Goal: Information Seeking & Learning: Learn about a topic

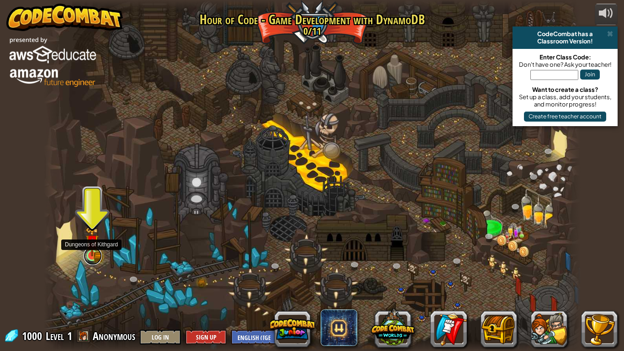
click at [90, 258] on link at bounding box center [93, 256] width 18 height 18
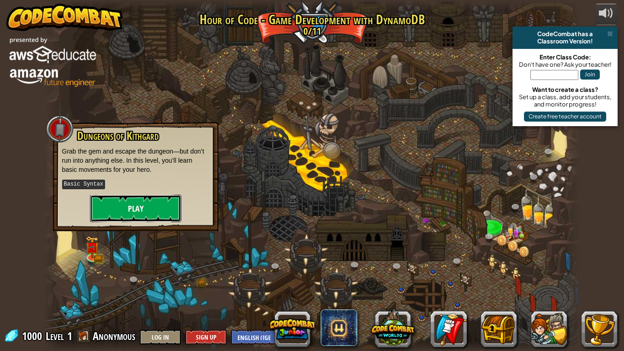
click at [151, 206] on button "Play" at bounding box center [135, 208] width 91 height 27
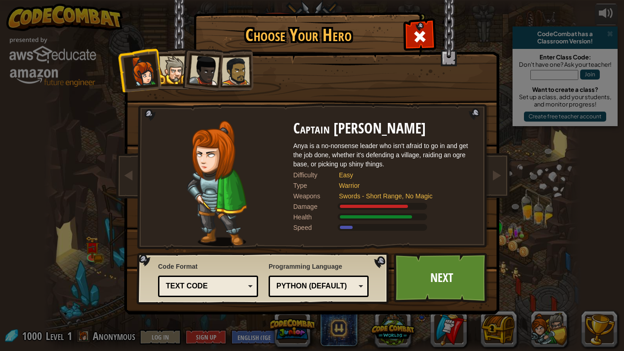
click at [341, 287] on div "Python (Default)" at bounding box center [315, 286] width 79 height 11
click at [210, 286] on div "Text code" at bounding box center [205, 286] width 79 height 11
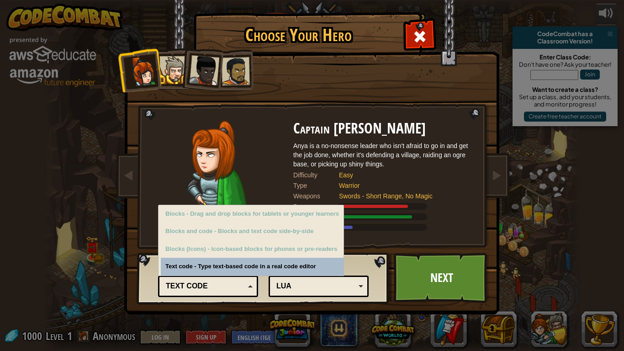
click at [210, 286] on div "Text code" at bounding box center [205, 286] width 79 height 11
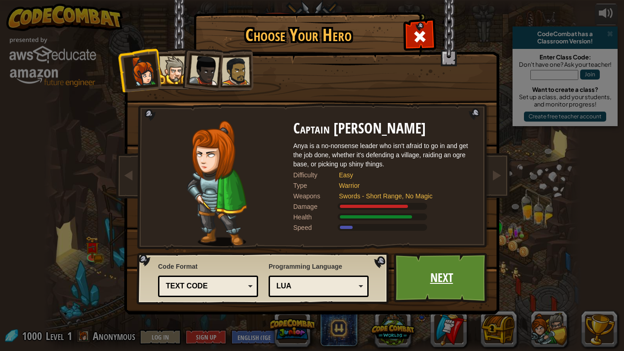
click at [427, 272] on link "Next" at bounding box center [441, 278] width 95 height 50
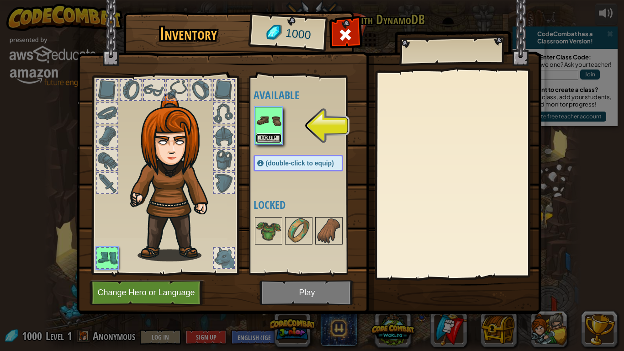
click at [262, 133] on button "Equip" at bounding box center [269, 138] width 26 height 10
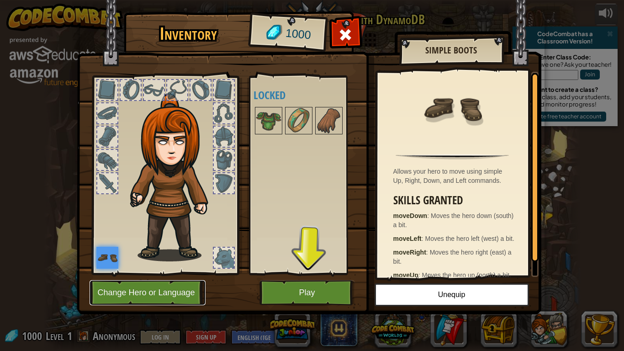
click at [135, 301] on button "Change Hero or Language" at bounding box center [148, 292] width 116 height 25
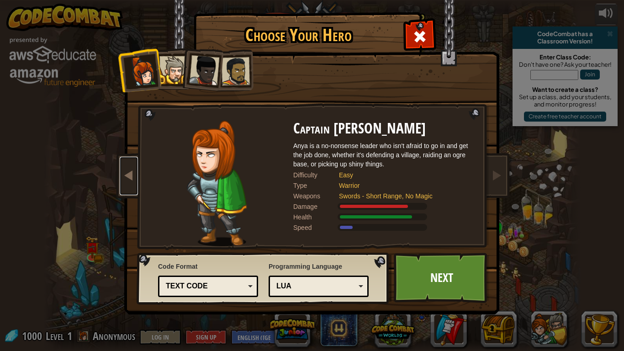
click at [127, 173] on span at bounding box center [128, 174] width 11 height 11
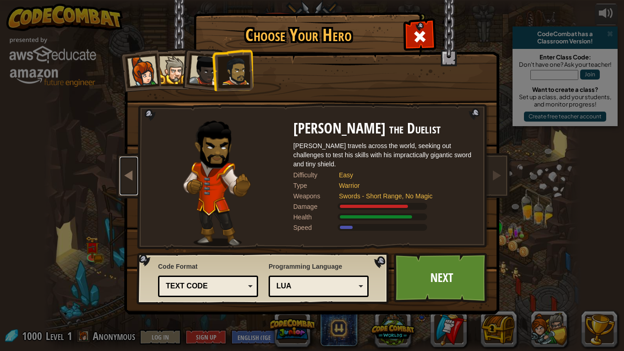
click at [127, 173] on span at bounding box center [128, 174] width 11 height 11
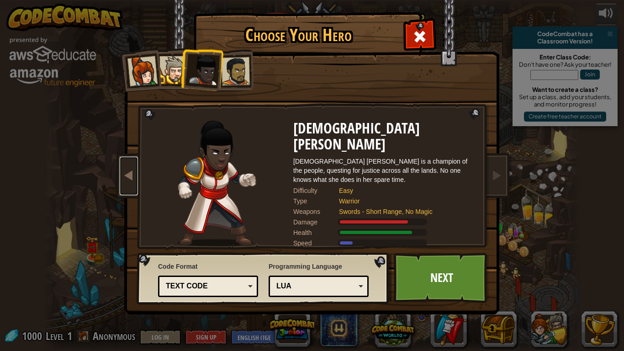
click at [130, 177] on span at bounding box center [128, 174] width 11 height 11
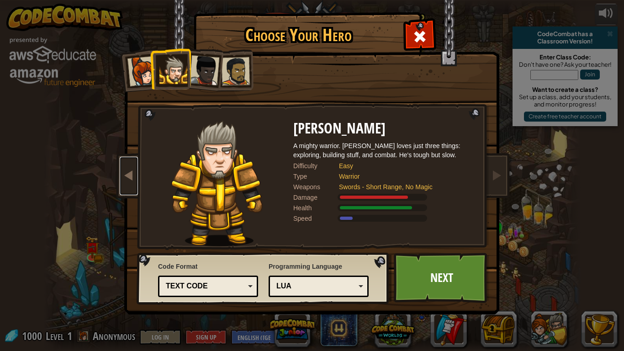
click at [130, 177] on span at bounding box center [128, 174] width 11 height 11
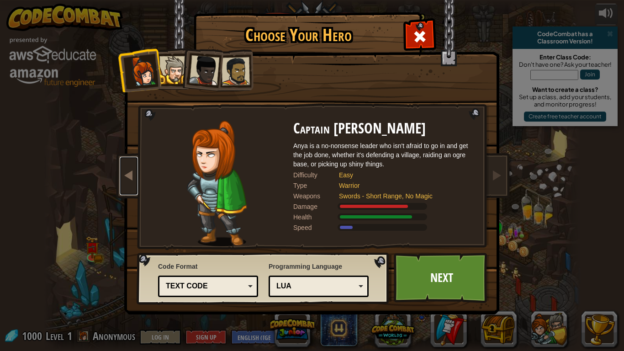
click at [130, 177] on span at bounding box center [128, 174] width 11 height 11
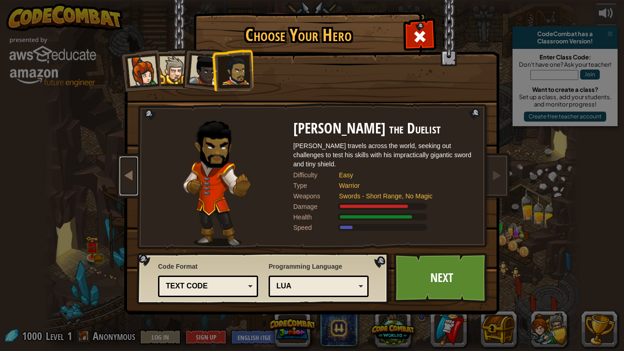
click at [130, 177] on span at bounding box center [128, 174] width 11 height 11
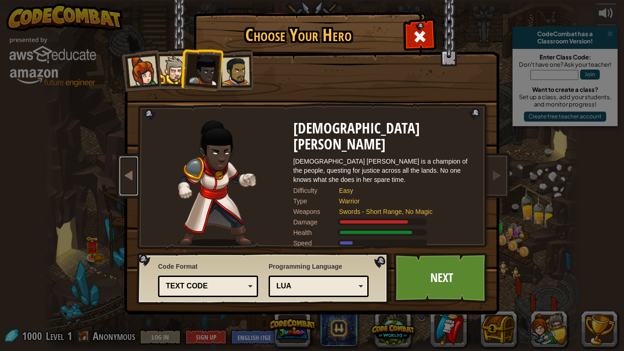
click at [130, 177] on span at bounding box center [128, 174] width 11 height 11
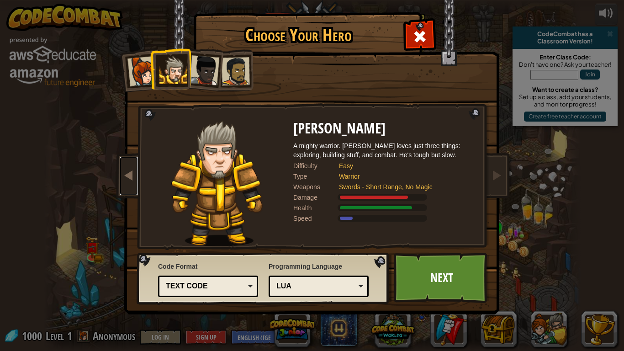
click at [130, 177] on span at bounding box center [128, 174] width 11 height 11
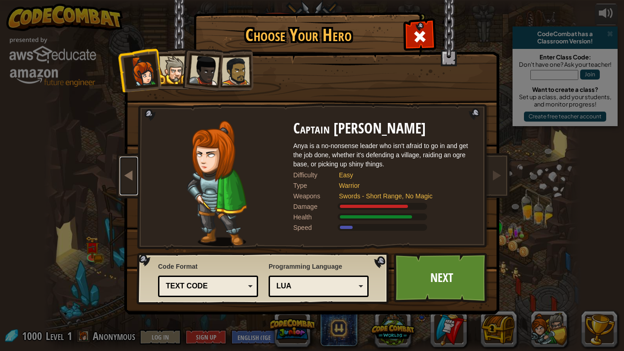
click at [130, 177] on span at bounding box center [128, 174] width 11 height 11
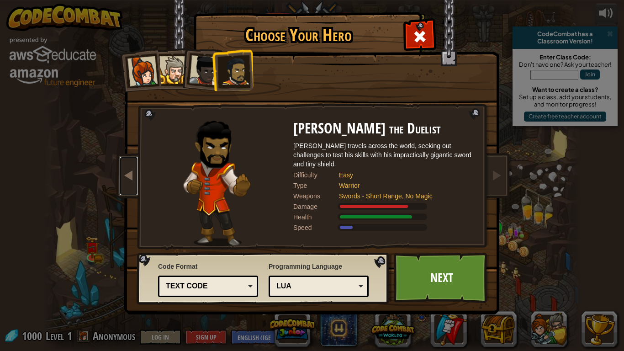
click at [122, 175] on link at bounding box center [129, 176] width 18 height 38
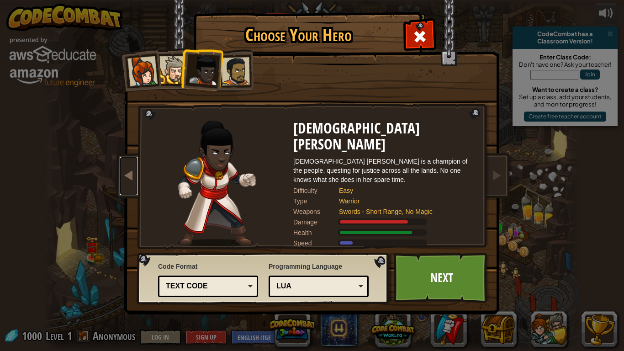
click at [122, 175] on link at bounding box center [129, 176] width 18 height 38
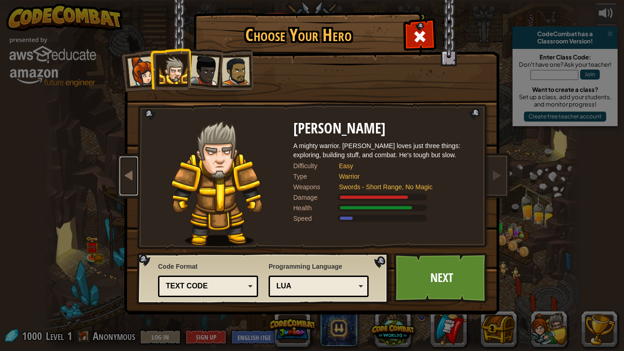
click at [122, 175] on link at bounding box center [129, 176] width 18 height 38
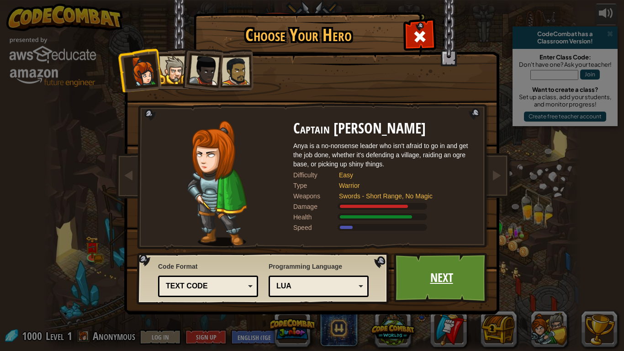
click at [423, 286] on link "Next" at bounding box center [441, 278] width 95 height 50
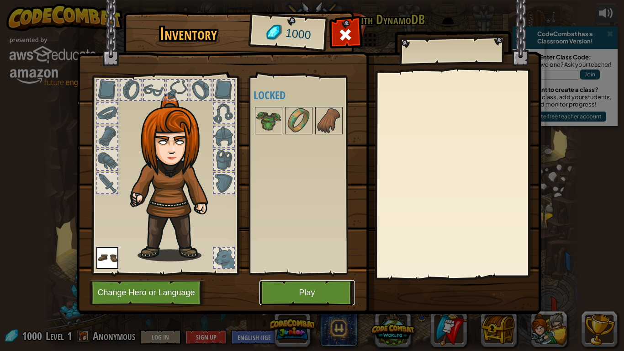
click at [324, 295] on button "Play" at bounding box center [306, 292] width 95 height 25
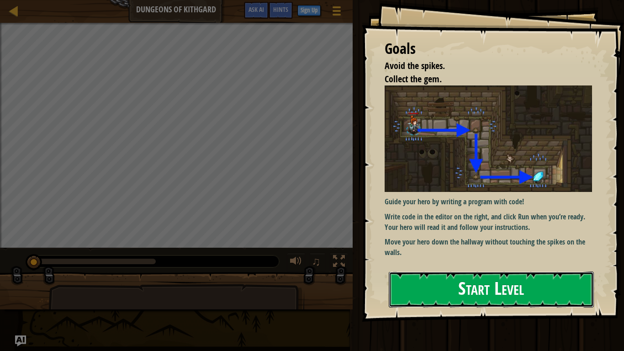
click at [436, 271] on button "Start Level" at bounding box center [491, 289] width 205 height 36
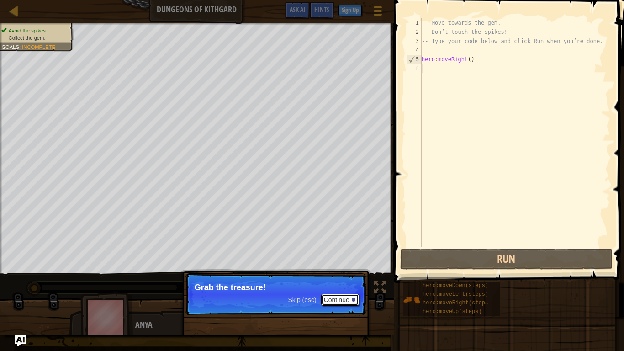
click at [338, 301] on button "Continue" at bounding box center [340, 300] width 38 height 12
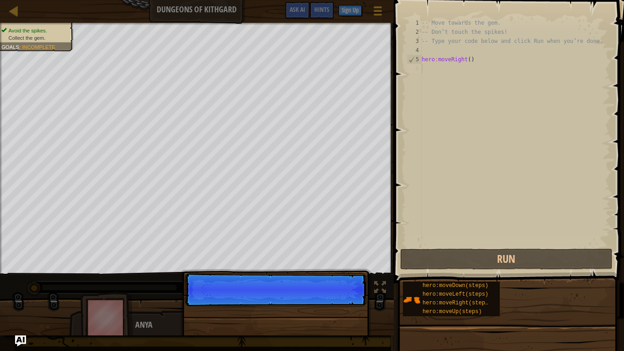
scroll to position [4, 0]
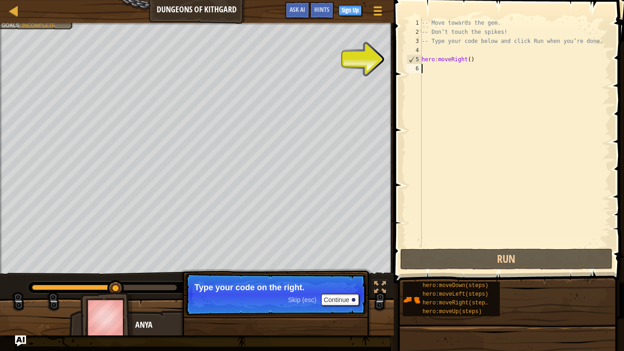
click at [466, 70] on div "-- Move towards the gem. -- Don’t touch the spikes! -- Type your code below and…" at bounding box center [515, 141] width 191 height 247
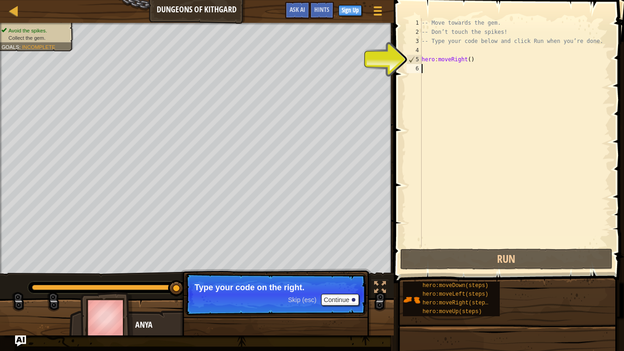
type textarea "hero:moveRight()"
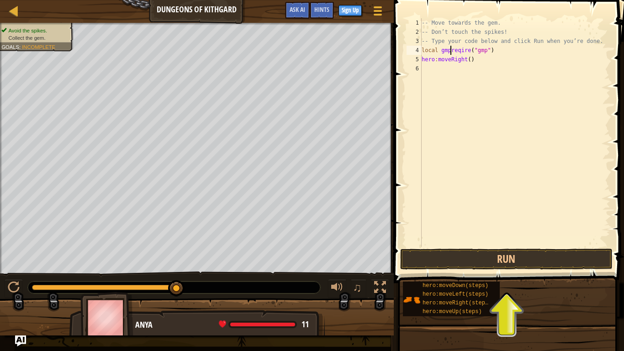
scroll to position [4, 4]
type textarea "local gmp reqire("gmp")"
click at [504, 54] on div "-- Move towards the gem. -- Don’t touch the spikes! -- Type your code below and…" at bounding box center [515, 141] width 191 height 247
type textarea "g"
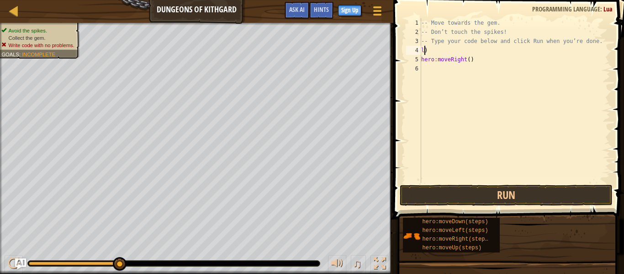
scroll to position [4, 0]
type textarea ")"
paste textarea "end"
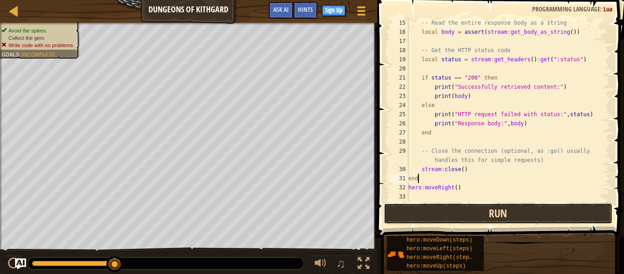
click at [509, 213] on button "Run" at bounding box center [498, 213] width 229 height 21
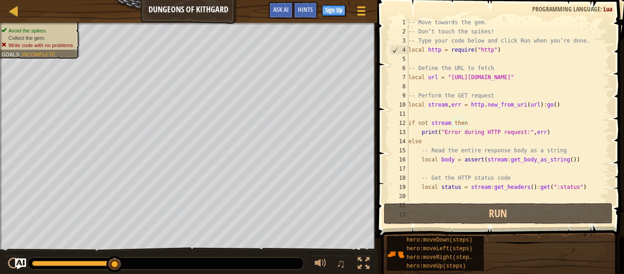
scroll to position [0, 0]
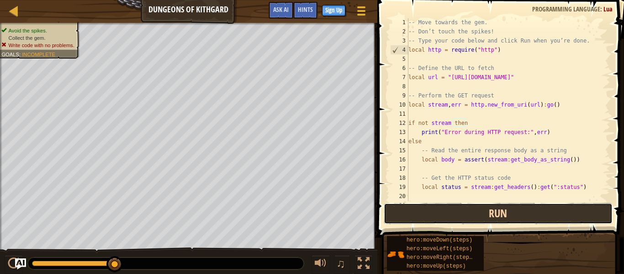
click at [476, 211] on button "Run" at bounding box center [498, 213] width 229 height 21
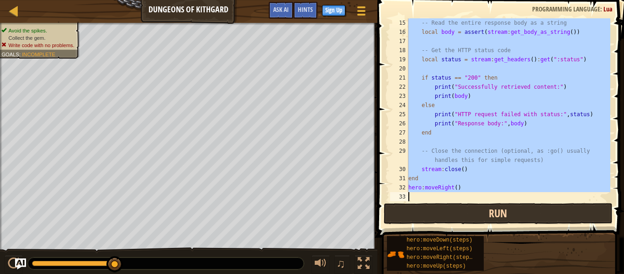
scroll to position [128, 0]
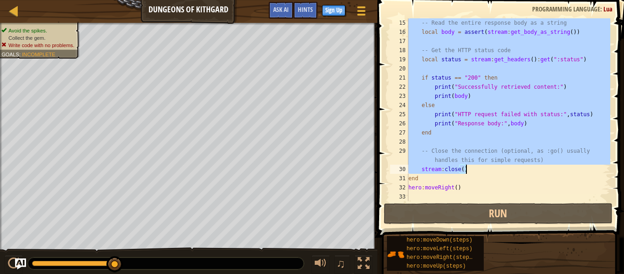
drag, startPoint x: 408, startPoint y: 49, endPoint x: 465, endPoint y: 172, distance: 134.7
click at [465, 172] on div "-- Read the entire response body as a string local body = assert ( stream : get…" at bounding box center [509, 118] width 204 height 201
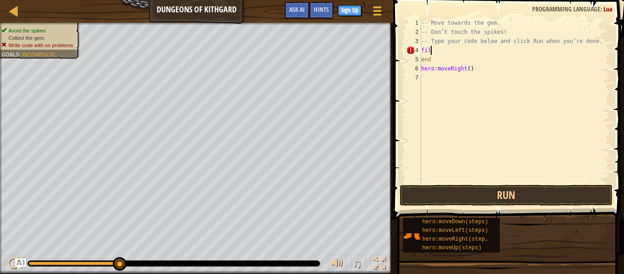
scroll to position [4, 0]
type textarea "f"
type textarea "file:open("main.lua")"
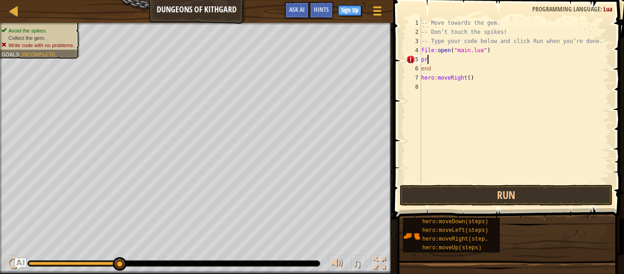
type textarea "p"
type textarea "f"
type textarea "e"
type textarea "hero:moveRight()"
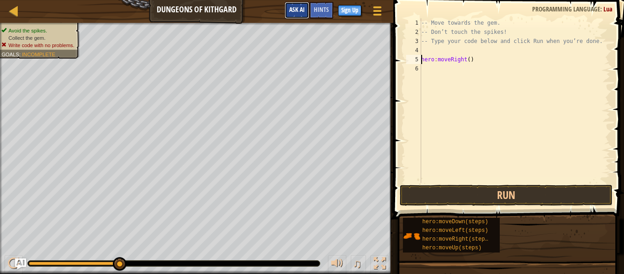
click at [293, 16] on button "Ask AI" at bounding box center [297, 10] width 25 height 17
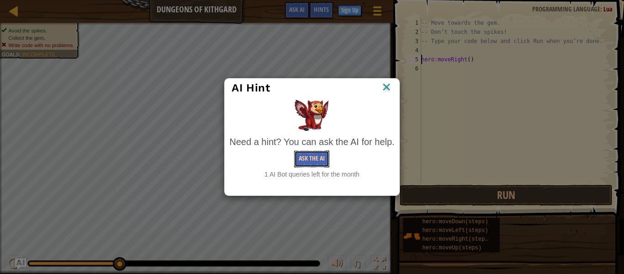
click at [313, 151] on button "Ask the AI" at bounding box center [311, 158] width 35 height 17
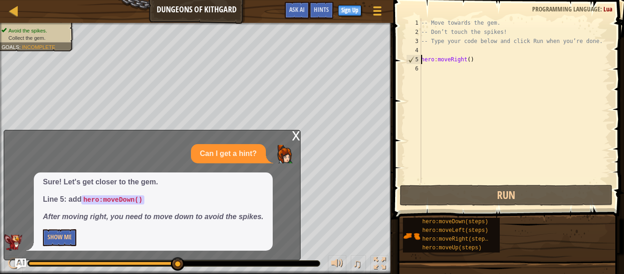
click at [295, 139] on div "x" at bounding box center [296, 134] width 8 height 9
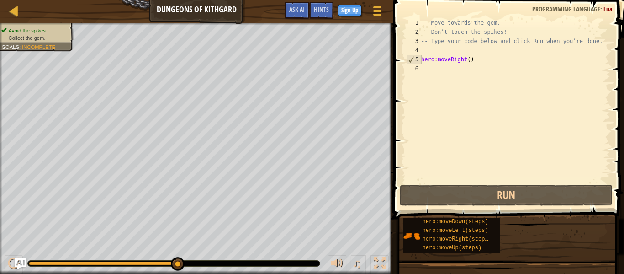
click at [496, 58] on div "-- Move towards the gem. -- Don’t touch the spikes! -- Type your code below and…" at bounding box center [514, 109] width 191 height 183
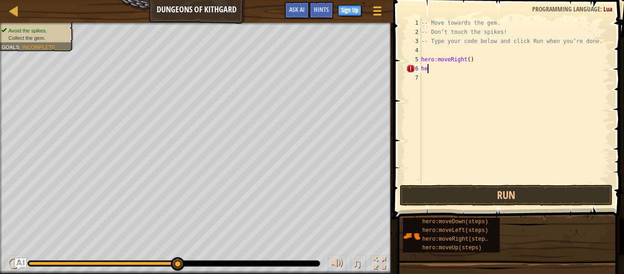
scroll to position [4, 0]
type textarea "h"
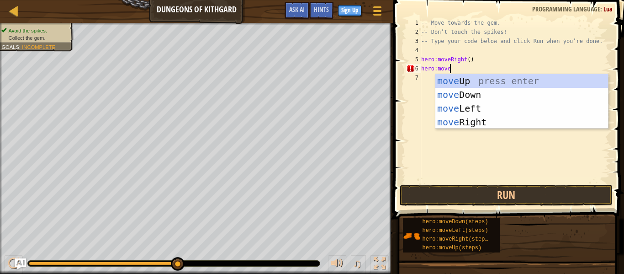
scroll to position [4, 4]
click at [381, 14] on span at bounding box center [377, 15] width 9 height 2
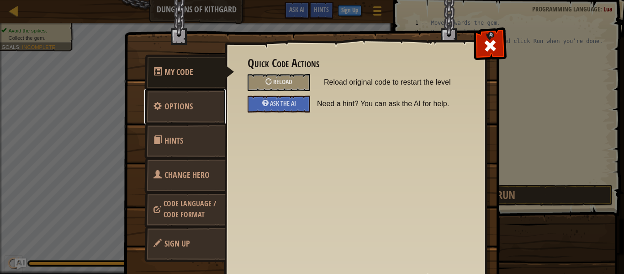
click at [165, 112] on link "Options" at bounding box center [184, 107] width 81 height 36
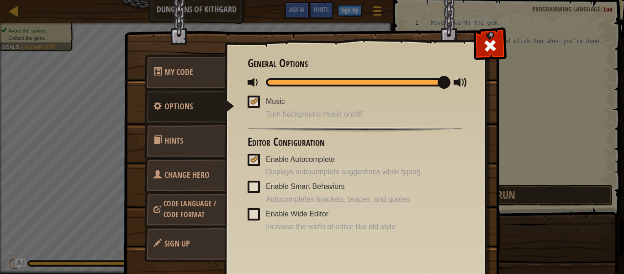
click at [275, 186] on span "Enable Smart Behaviors" at bounding box center [305, 186] width 79 height 8
click at [0, 0] on input "Enable Smart Behaviors" at bounding box center [0, 0] width 0 height 0
click at [294, 214] on span "Enable Wide Editor" at bounding box center [297, 214] width 63 height 8
click at [0, 0] on input "Enable Wide Editor" at bounding box center [0, 0] width 0 height 0
click at [175, 127] on link "Hints" at bounding box center [184, 141] width 81 height 36
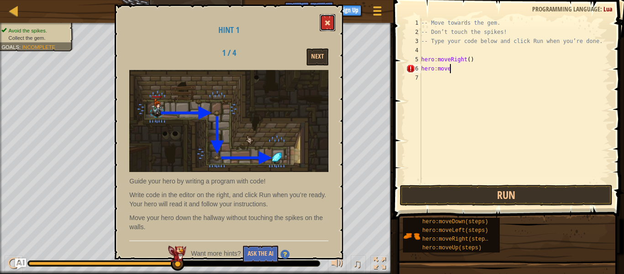
click at [332, 21] on button at bounding box center [328, 22] width 16 height 17
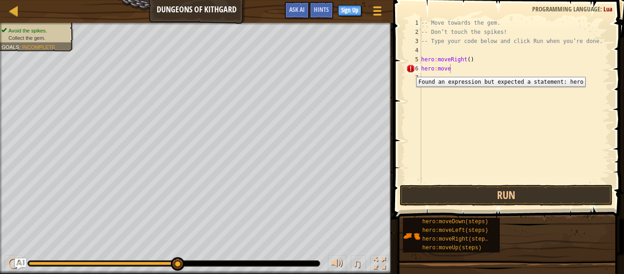
click at [482, 73] on div "-- Move towards the gem. -- Don’t touch the spikes! -- Type your code below and…" at bounding box center [514, 109] width 191 height 183
type textarea "h"
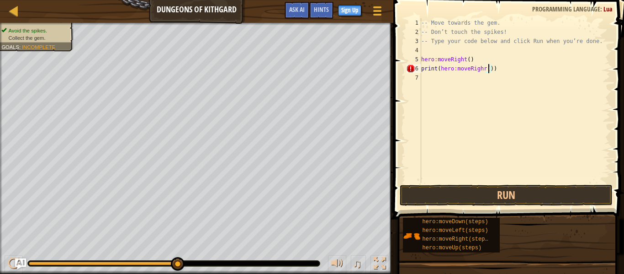
scroll to position [4, 10]
type textarea "print(hero:moveRight())"
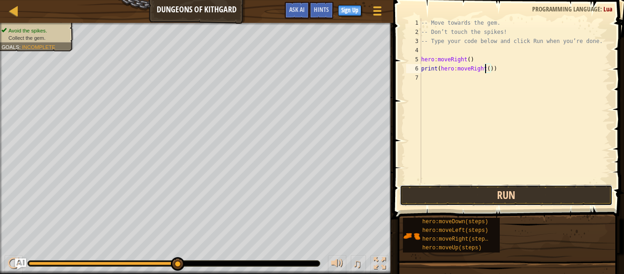
click at [554, 200] on button "Run" at bounding box center [506, 195] width 213 height 21
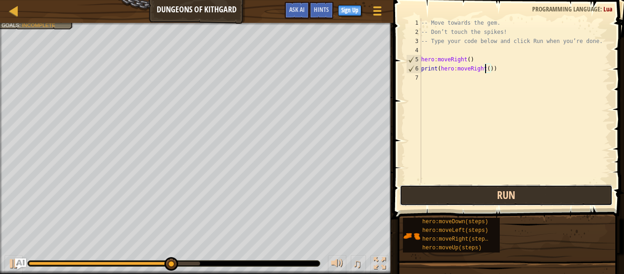
click at [526, 197] on button "Run" at bounding box center [506, 195] width 213 height 21
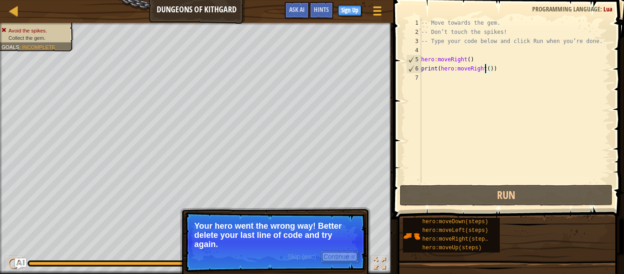
click at [346, 251] on button "Continue" at bounding box center [340, 256] width 38 height 12
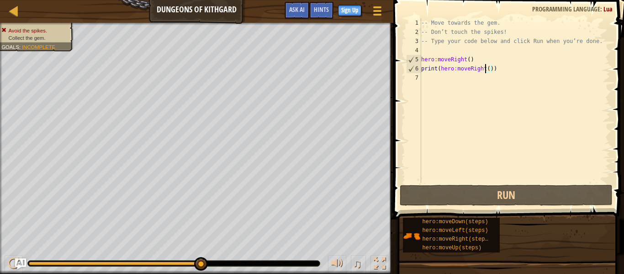
click at [491, 64] on div "-- Move towards the gem. -- Don’t touch the spikes! -- Type your code below and…" at bounding box center [514, 109] width 191 height 183
click at [509, 54] on div "-- Move towards the gem. -- Don’t touch the spikes! -- Type your code below and…" at bounding box center [514, 109] width 191 height 183
click at [506, 59] on div "-- Move towards the gem. -- Don’t touch the spikes! -- Type your code below and…" at bounding box center [514, 109] width 191 height 183
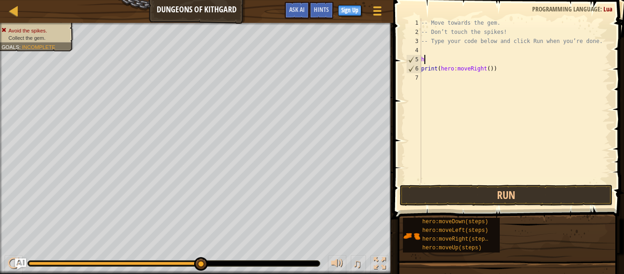
type textarea "h"
click at [542, 194] on button "Run" at bounding box center [506, 195] width 213 height 21
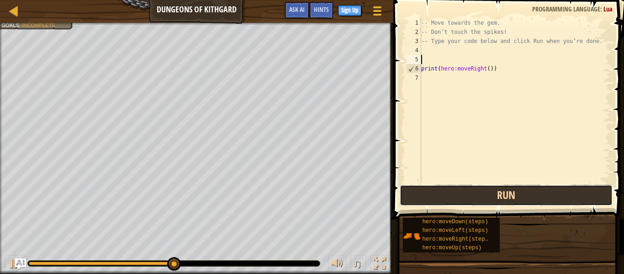
click at [488, 203] on button "Run" at bounding box center [506, 195] width 213 height 21
click at [521, 196] on button "Run" at bounding box center [506, 195] width 213 height 21
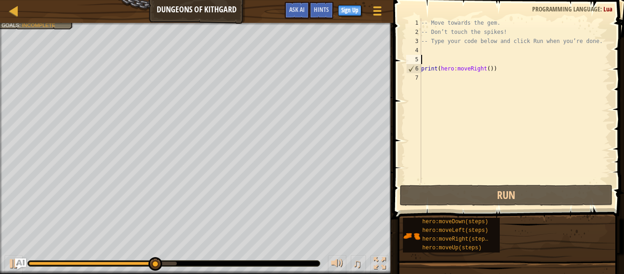
click at [429, 69] on div "-- Move towards the gem. -- Don’t touch the spikes! -- Type your code below and…" at bounding box center [514, 109] width 191 height 183
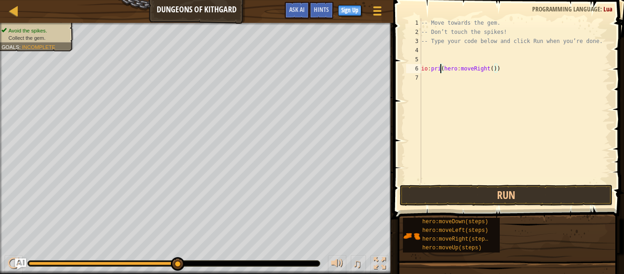
scroll to position [4, 4]
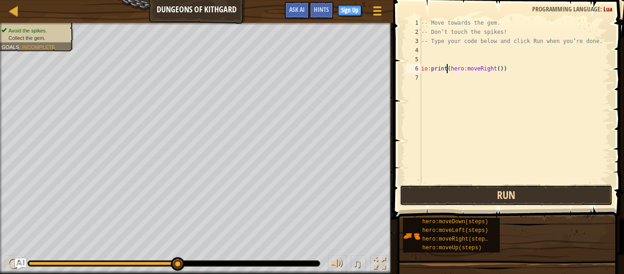
click at [519, 186] on button "Run" at bounding box center [506, 195] width 213 height 21
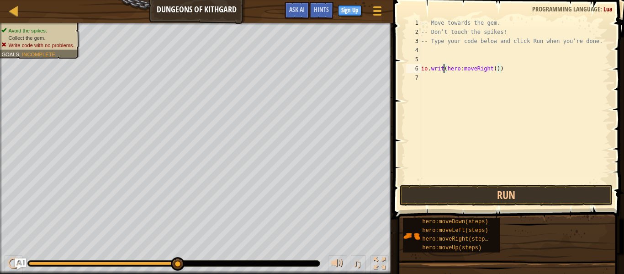
type textarea "io.write(hero:moveRight())"
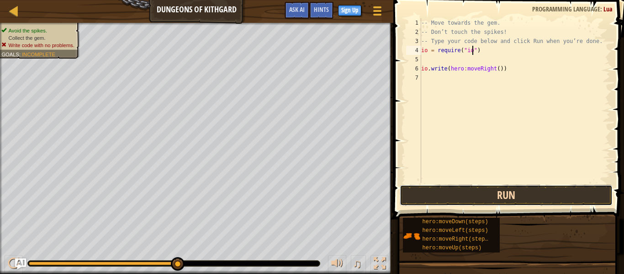
click at [568, 191] on button "Run" at bounding box center [506, 195] width 213 height 21
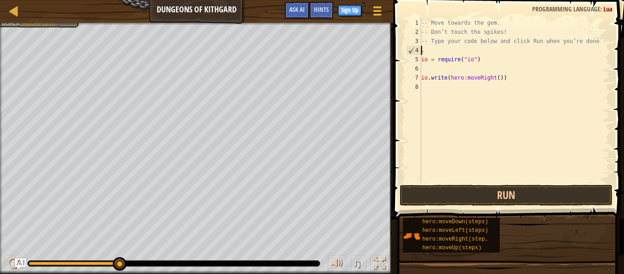
scroll to position [4, 0]
type textarea "io = require("io")"
type textarea "."
